Goal: Find specific page/section: Find specific page/section

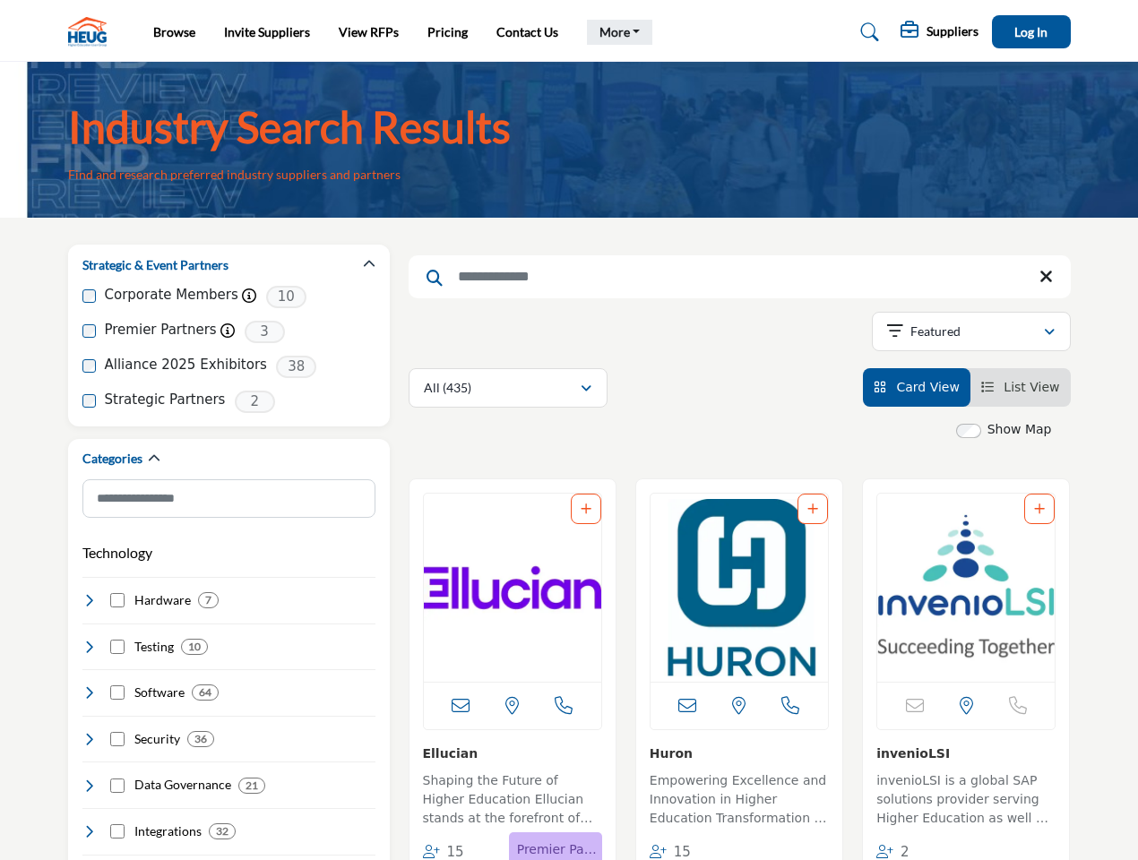
click at [616, 32] on link "More" at bounding box center [620, 32] width 66 height 25
click at [1031, 31] on span "Log In" at bounding box center [1030, 31] width 33 height 15
click at [369, 264] on icon "button" at bounding box center [369, 264] width 13 height 13
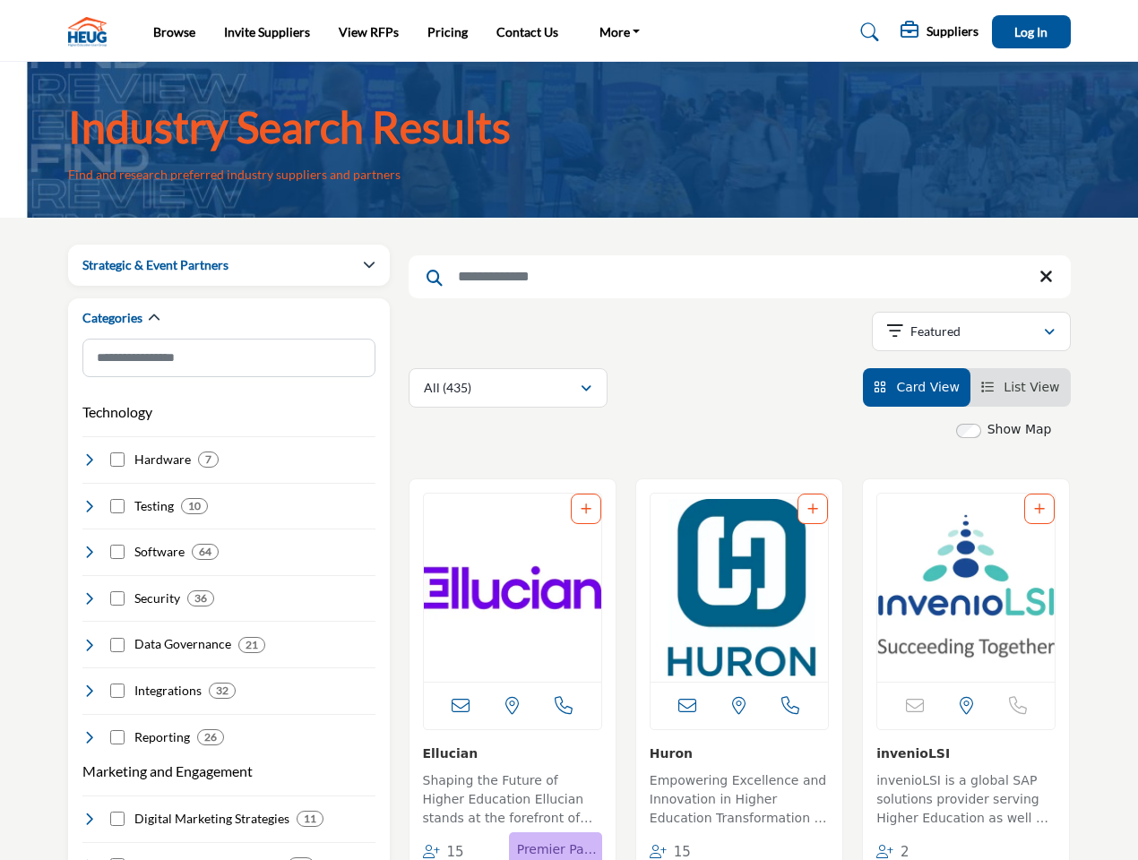
click at [228, 332] on div "Categories" at bounding box center [228, 318] width 293 height 41
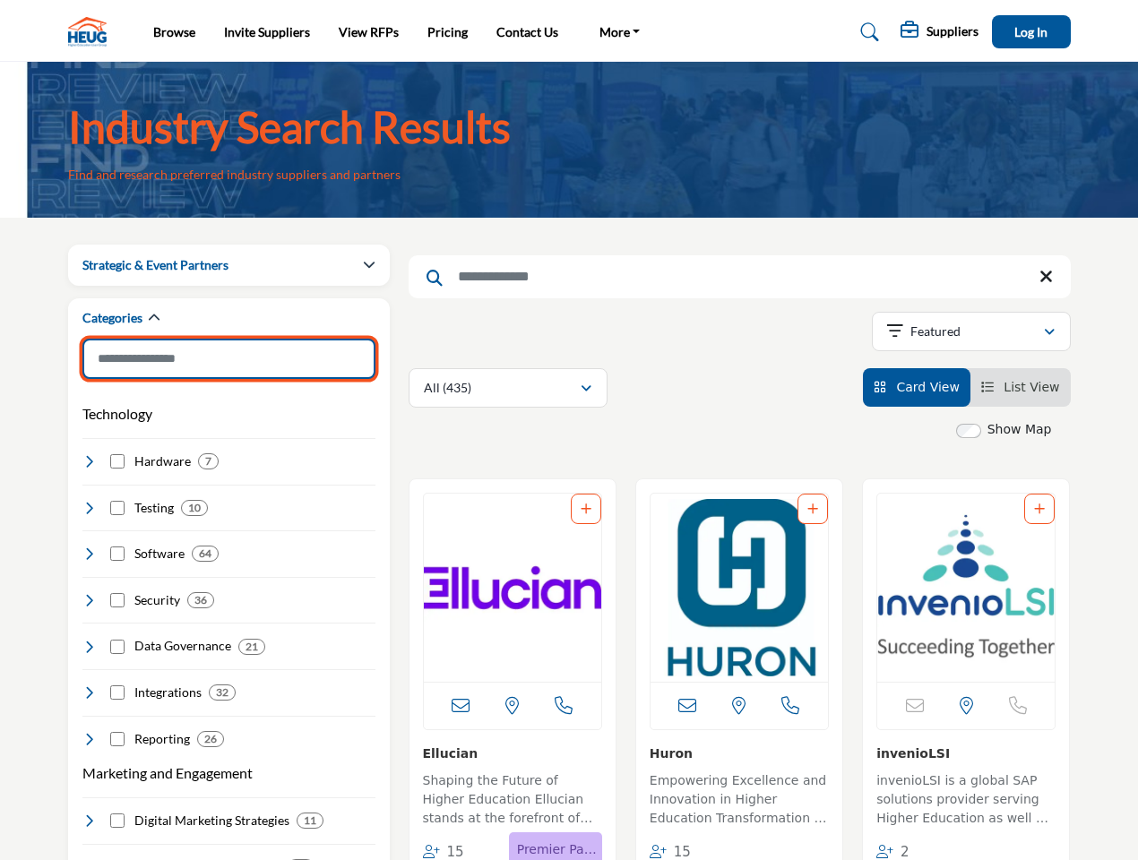
click at [228, 366] on input "Search Category" at bounding box center [228, 359] width 293 height 40
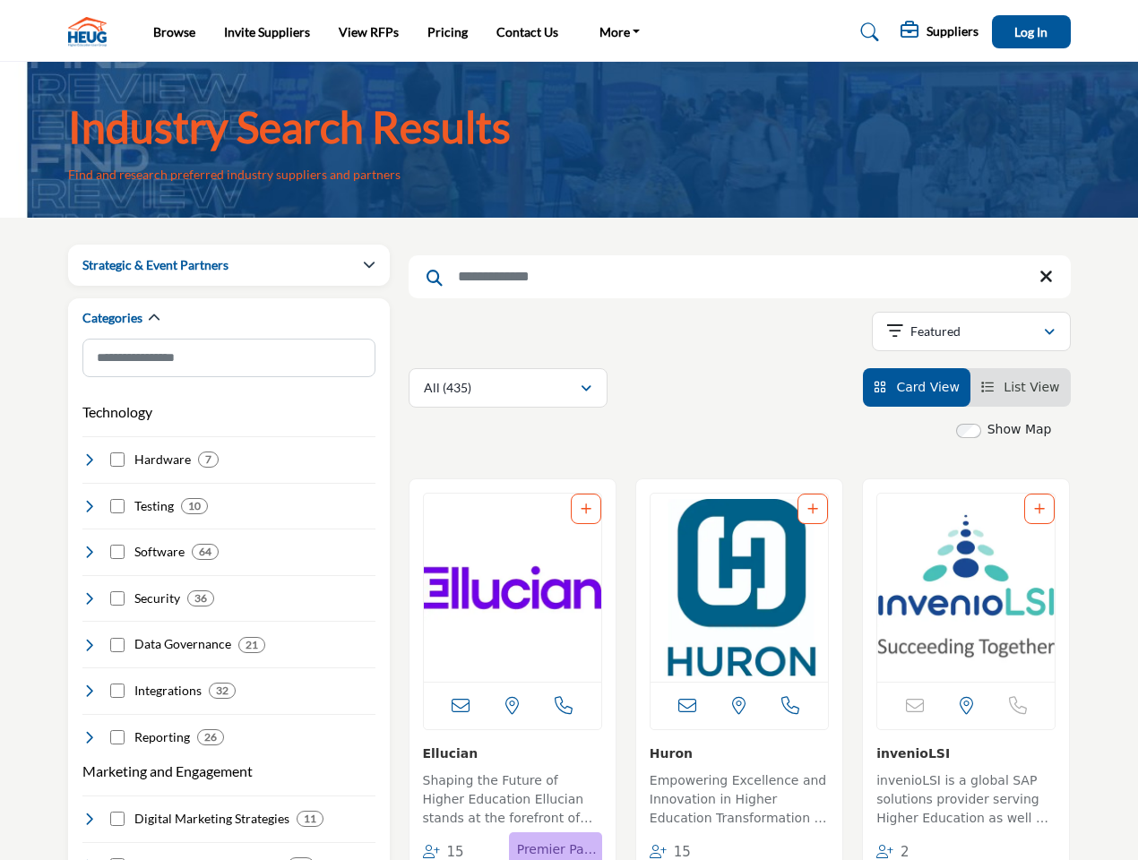
click at [228, 401] on div "Technology Clear Hardware 7" at bounding box center [228, 569] width 293 height 354
click at [153, 459] on h4 "Hardware" at bounding box center [162, 460] width 56 height 18
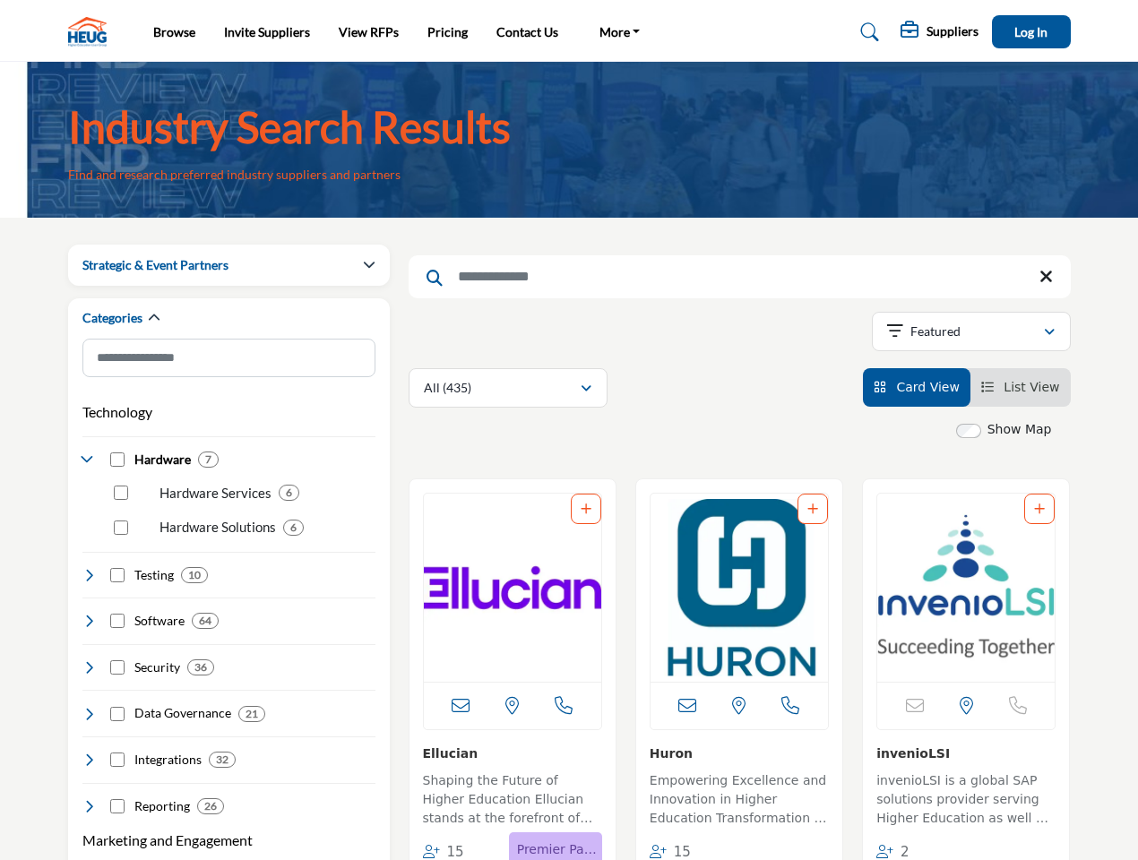
click at [150, 659] on h4 "Security" at bounding box center [157, 668] width 46 height 18
click at [145, 647] on div "Security 36" at bounding box center [228, 660] width 293 height 33
